Goal: Communication & Community: Answer question/provide support

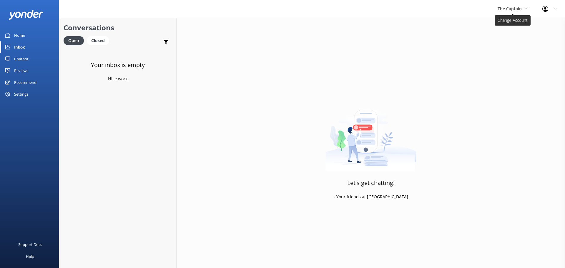
click at [503, 9] on span "The Captain" at bounding box center [510, 9] width 24 height 6
click at [504, 22] on link "De [GEOGRAPHIC_DATA]" at bounding box center [519, 25] width 59 height 14
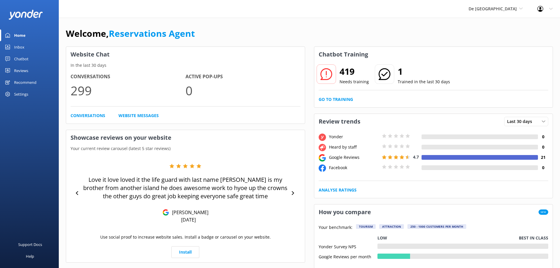
click at [27, 44] on link "Inbox" at bounding box center [29, 47] width 59 height 12
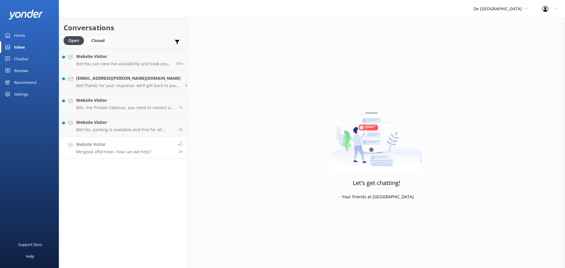
click at [128, 153] on p "Me: good afternoon, how can we help?" at bounding box center [113, 151] width 75 height 5
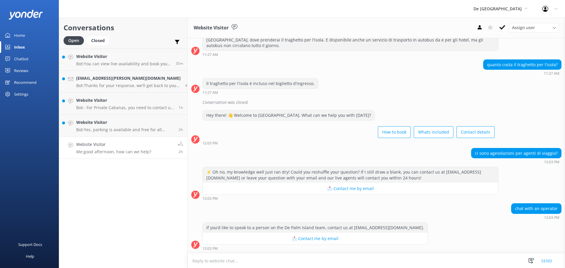
scroll to position [214, 0]
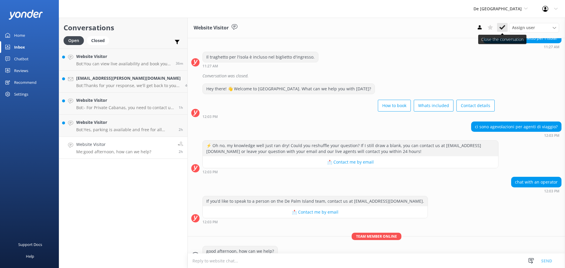
click at [504, 30] on icon at bounding box center [502, 27] width 6 height 6
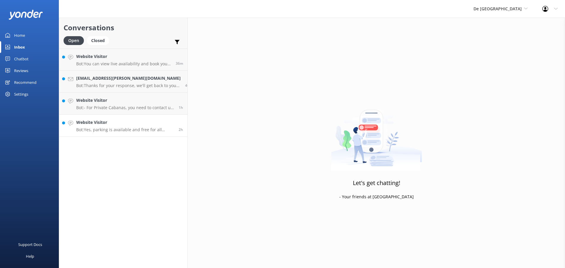
click at [128, 133] on link "Website Visitor Bot: Yes, parking is available and free for all visitors. 2h" at bounding box center [123, 126] width 128 height 22
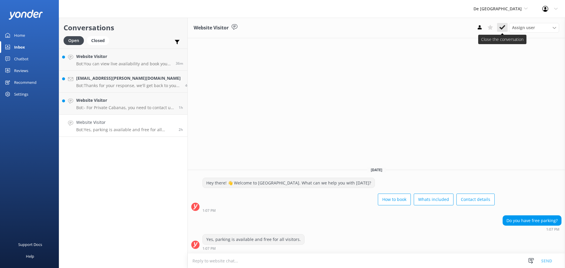
click at [500, 25] on icon at bounding box center [502, 27] width 6 height 6
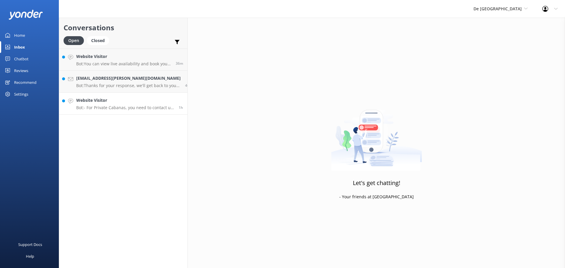
click at [104, 110] on link "Website Visitor Bot: - For Private Cabanas, you need to contact us directly to …" at bounding box center [123, 104] width 128 height 22
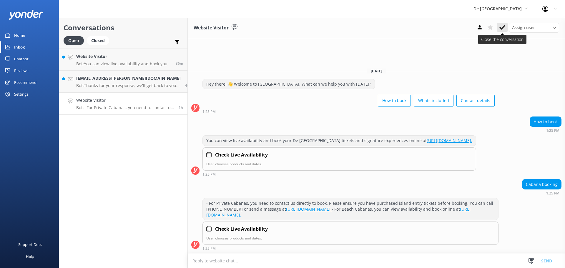
click at [503, 28] on use at bounding box center [502, 27] width 6 height 5
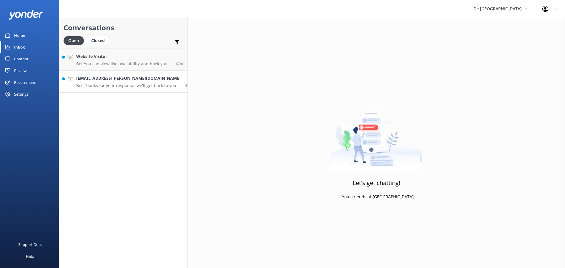
click at [124, 88] on p "Bot: Thanks for your response, we'll get back to you as soon as we can during o…" at bounding box center [128, 85] width 104 height 5
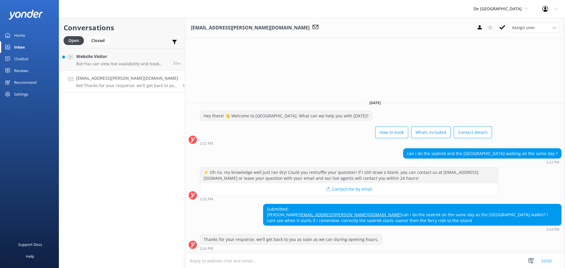
click at [249, 262] on textarea at bounding box center [375, 261] width 380 height 14
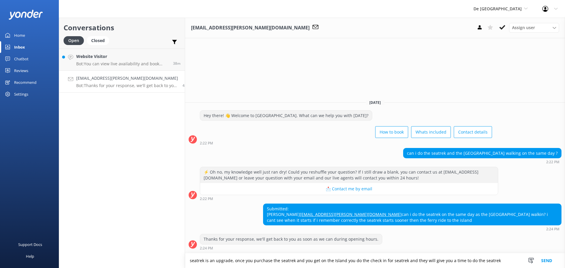
type textarea "seatrek is an upgrade, once you purchase the seatrek and you get on the Island …"
click at [548, 259] on button "Send" at bounding box center [546, 260] width 22 height 15
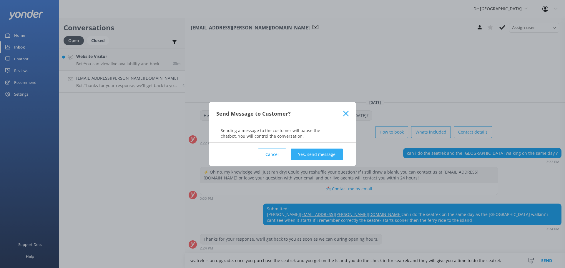
click at [303, 159] on button "Yes, send message" at bounding box center [317, 155] width 52 height 12
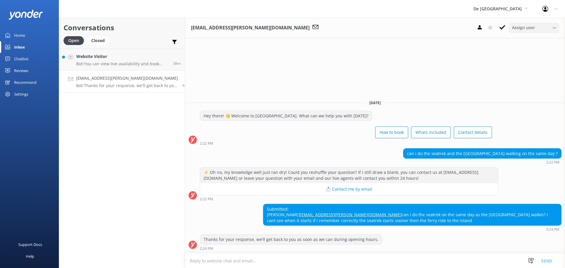
scroll to position [4, 0]
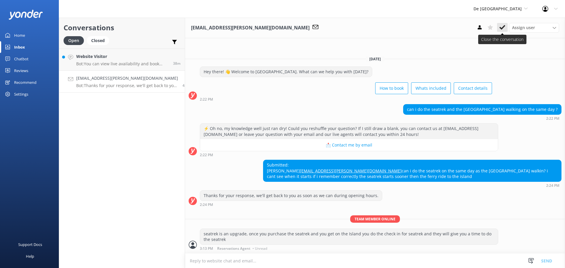
click at [504, 25] on use at bounding box center [502, 27] width 6 height 5
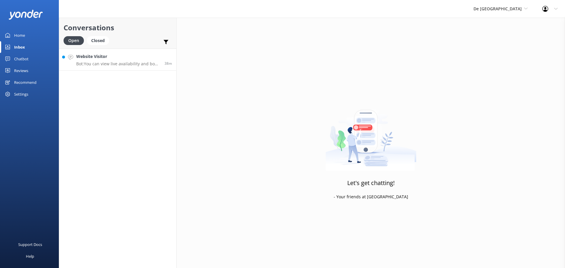
click at [89, 54] on h4 "Website Visitor" at bounding box center [118, 56] width 84 height 6
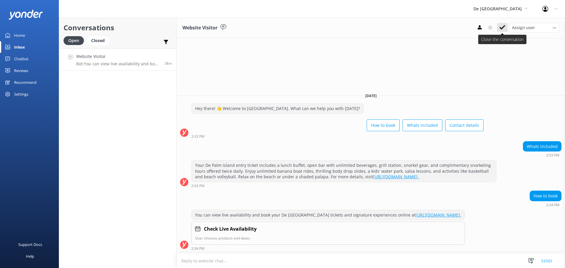
click at [500, 25] on icon at bounding box center [502, 27] width 6 height 6
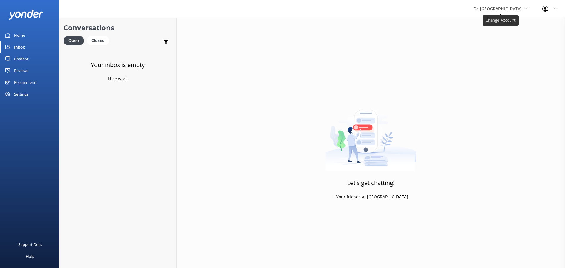
click at [504, 7] on span "De [GEOGRAPHIC_DATA]" at bounding box center [497, 9] width 48 height 6
click at [504, 37] on link "Aruba's Activities Expert" at bounding box center [495, 39] width 59 height 14
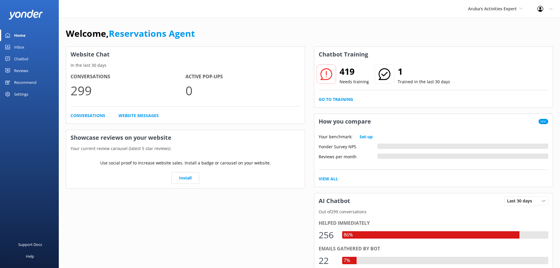
click at [21, 44] on div "Inbox" at bounding box center [19, 47] width 10 height 12
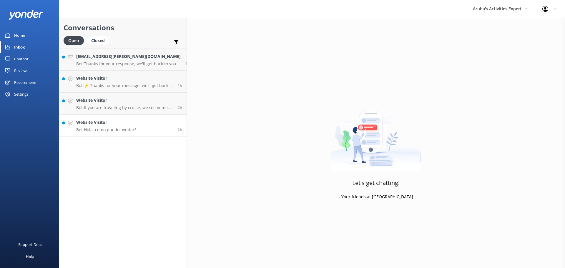
click at [116, 129] on p "Bot: Hola, como puedo ayudar?" at bounding box center [106, 129] width 60 height 5
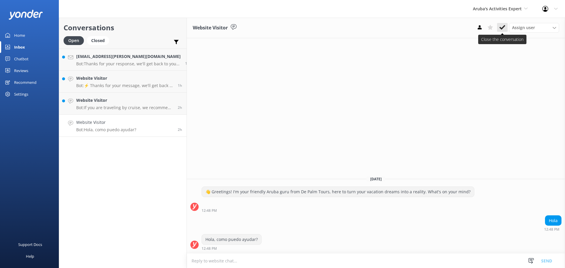
click at [501, 29] on use at bounding box center [502, 27] width 6 height 5
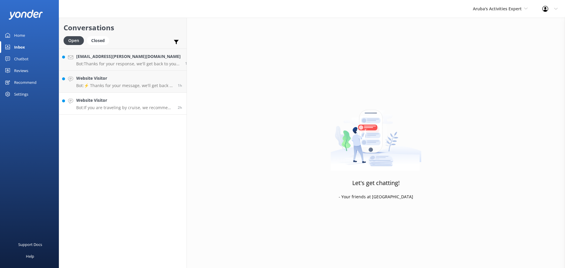
click at [119, 107] on p "Bot: If you are traveling by cruise, we recommend booking through your cruise l…" at bounding box center [124, 107] width 97 height 5
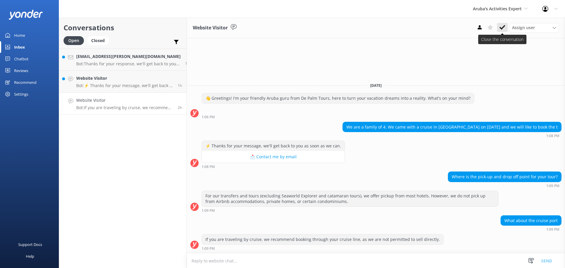
click at [503, 28] on use at bounding box center [502, 27] width 6 height 5
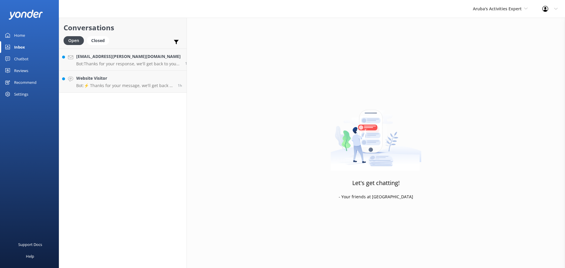
click at [130, 95] on div "Conversations Open Closed Important Assigned to me Unassigned [EMAIL_ADDRESS][P…" at bounding box center [123, 143] width 128 height 250
click at [129, 89] on link "Website Visitor Bot: ⚡ Thanks for your message, we'll get back to you as soon a…" at bounding box center [122, 82] width 127 height 22
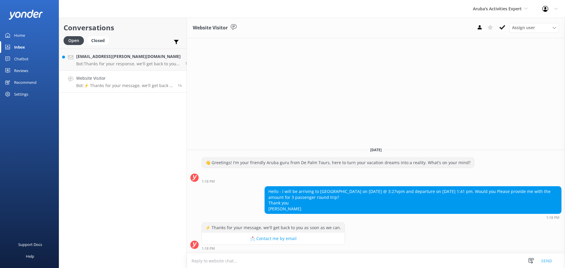
click at [244, 262] on textarea at bounding box center [376, 261] width 378 height 14
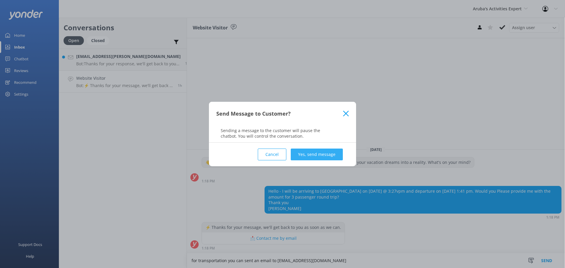
type textarea "for transportation you can sent an email to [EMAIL_ADDRESS][DOMAIN_NAME]"
click at [312, 156] on button "Yes, send message" at bounding box center [317, 155] width 52 height 12
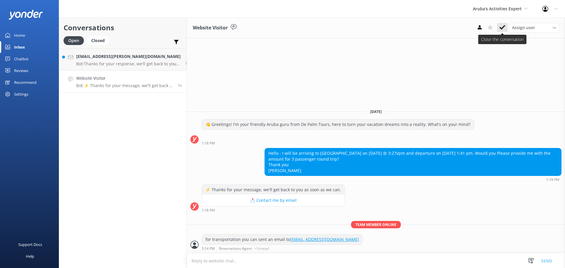
click at [504, 27] on use at bounding box center [502, 27] width 6 height 5
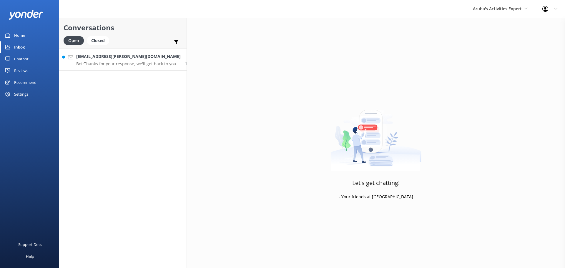
click at [125, 61] on div "[EMAIL_ADDRESS][PERSON_NAME][DOMAIN_NAME] Bot: Thanks for your response, we'll …" at bounding box center [128, 59] width 104 height 13
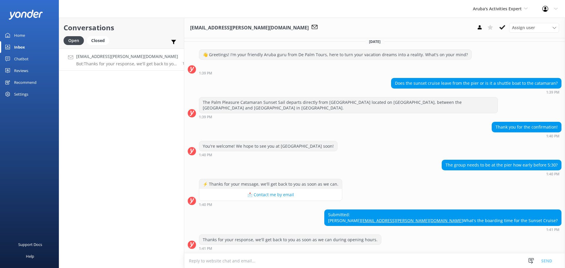
scroll to position [164, 0]
click at [284, 261] on textarea at bounding box center [374, 261] width 381 height 14
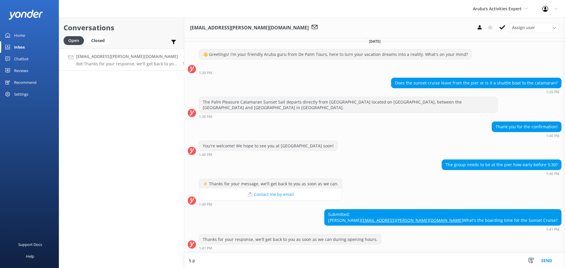
scroll to position [165, 0]
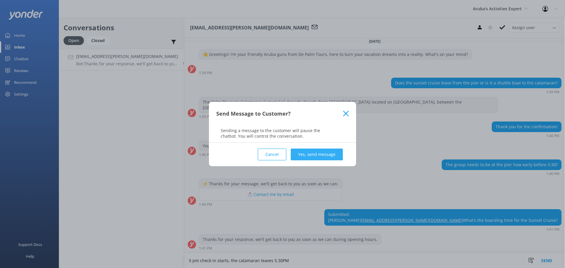
type textarea "5 pm check in starts, the catamaran leaves 5.30PM"
click at [324, 154] on button "Yes, send message" at bounding box center [317, 155] width 52 height 12
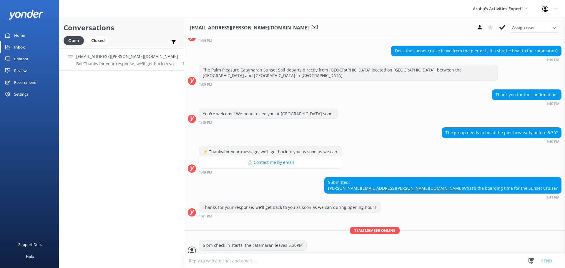
scroll to position [203, 0]
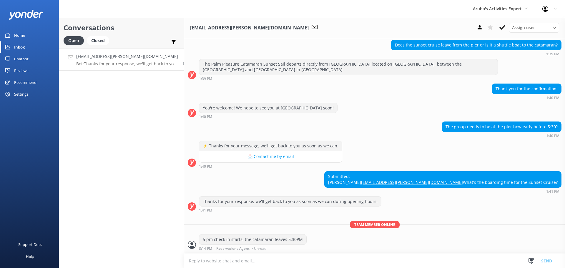
click at [504, 33] on div "[EMAIL_ADDRESS][PERSON_NAME][DOMAIN_NAME] Assign user [PERSON_NAME] [PERSON_NAM…" at bounding box center [374, 28] width 381 height 21
click at [504, 31] on button at bounding box center [502, 27] width 11 height 9
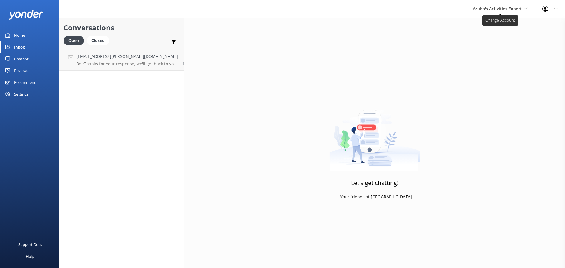
click at [484, 11] on span "Aruba's Activities Expert" at bounding box center [497, 9] width 49 height 6
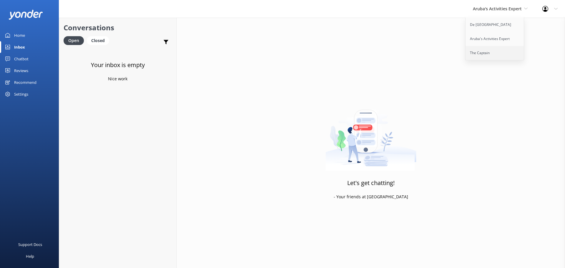
click at [476, 49] on link "The Captain" at bounding box center [494, 53] width 59 height 14
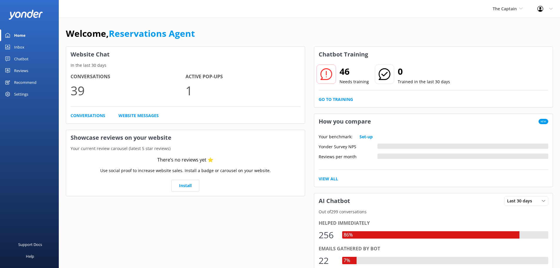
click at [18, 44] on div "Inbox" at bounding box center [19, 47] width 10 height 12
